Goal: Find specific page/section: Locate a particular part of the current website

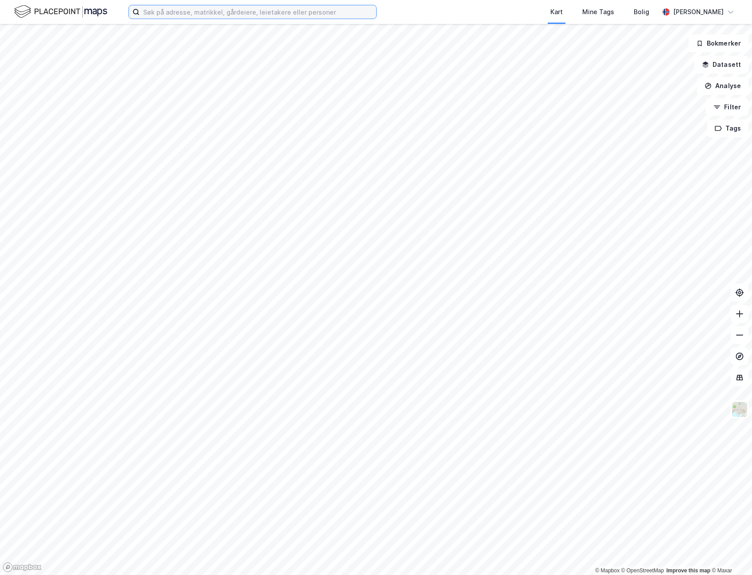
click at [185, 12] on input at bounding box center [258, 11] width 237 height 13
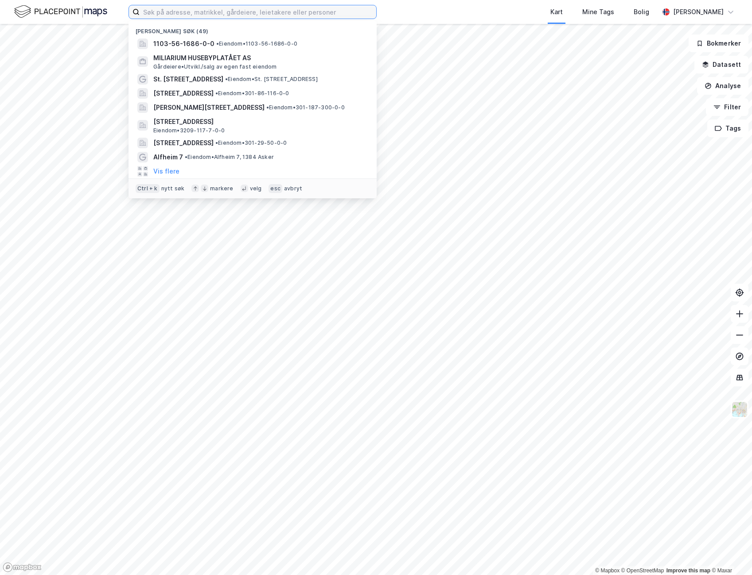
paste input "Vestre Tangenkil [STREET_ADDRESS]"
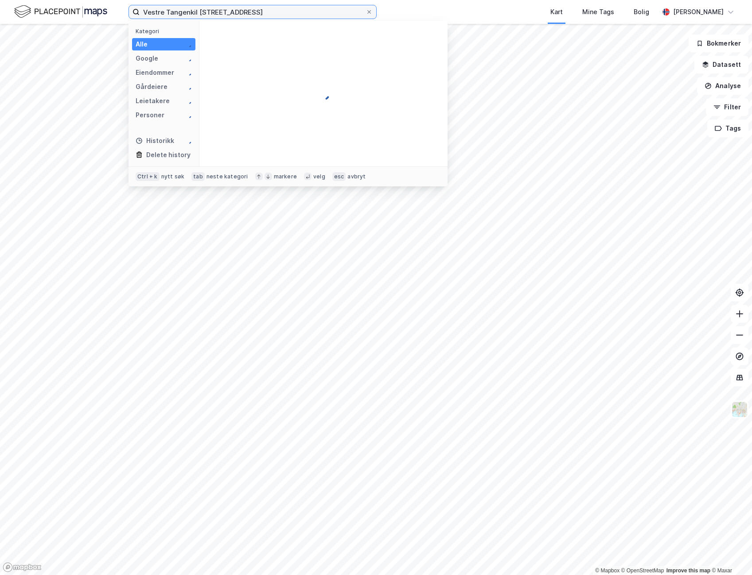
type input "Vestre Tangenkil [STREET_ADDRESS]"
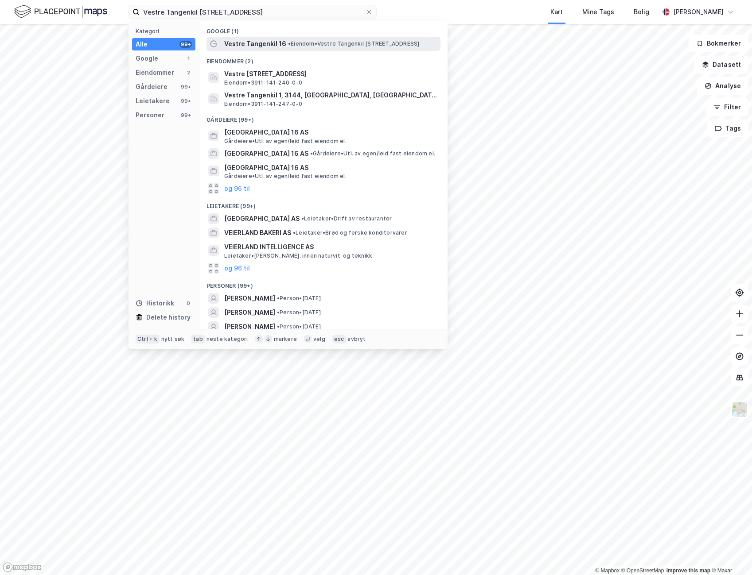
click at [251, 47] on span "Vestre Tangenkil 16" at bounding box center [255, 44] width 62 height 11
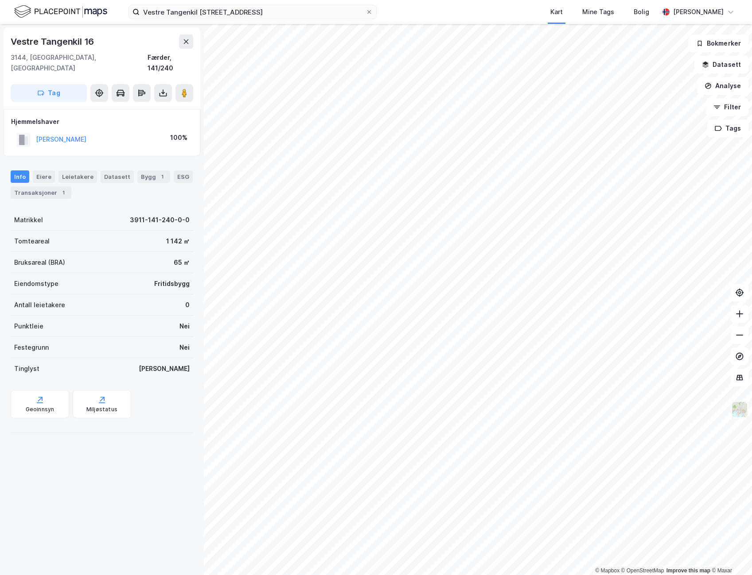
click at [736, 413] on img at bounding box center [739, 409] width 17 height 17
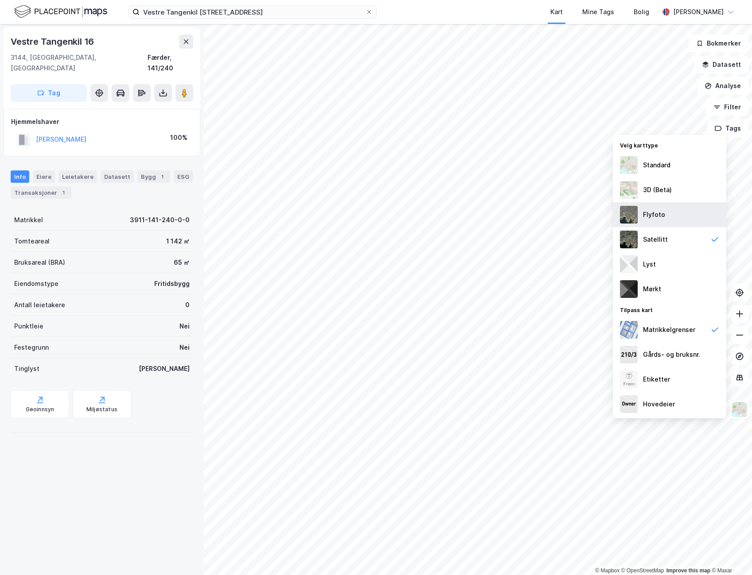
click at [668, 223] on div "Flyfoto" at bounding box center [669, 214] width 113 height 25
